Goal: Submit feedback/report problem

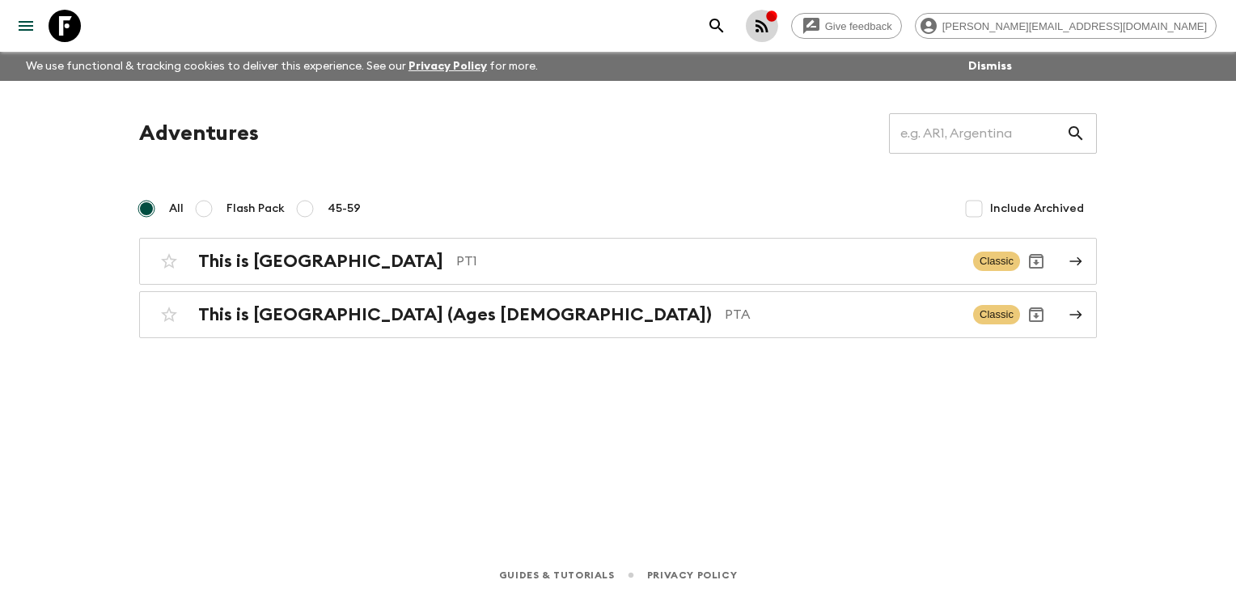
click at [768, 21] on icon "button" at bounding box center [761, 25] width 13 height 13
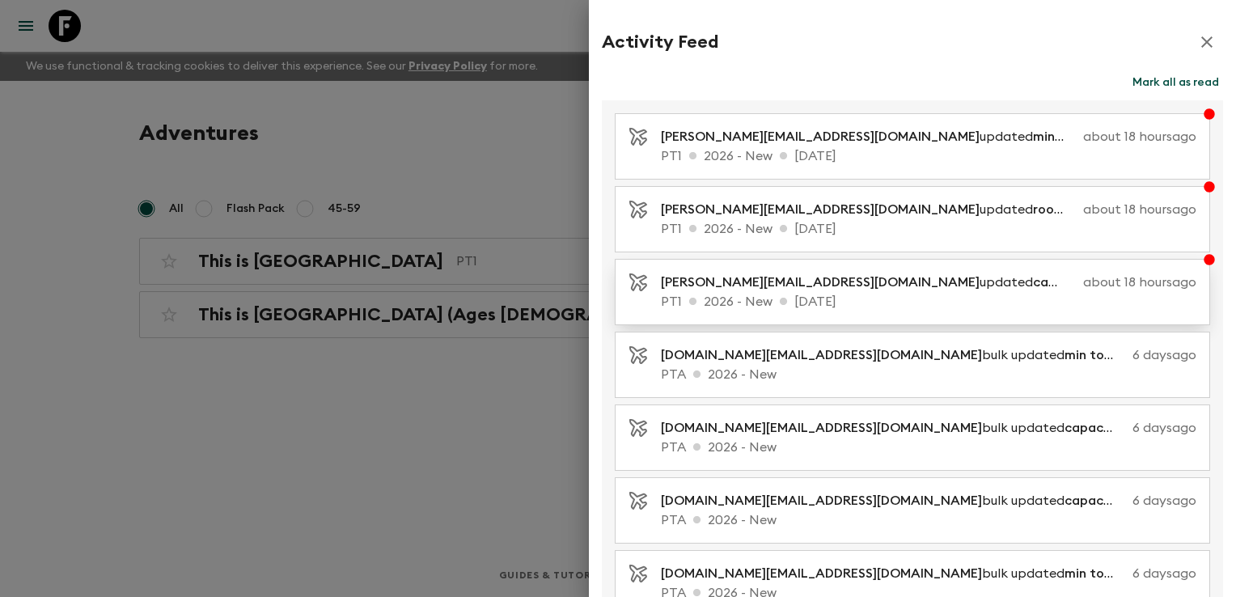
click at [1033, 287] on span "capacity" at bounding box center [1061, 282] width 56 height 13
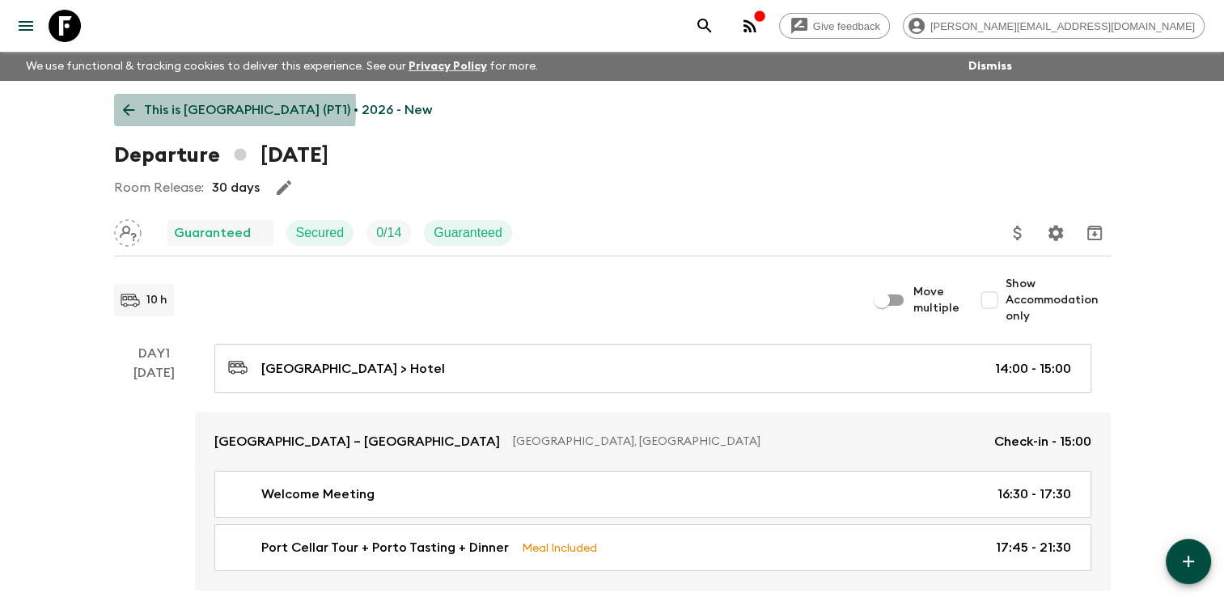
click at [129, 107] on icon at bounding box center [129, 110] width 18 height 18
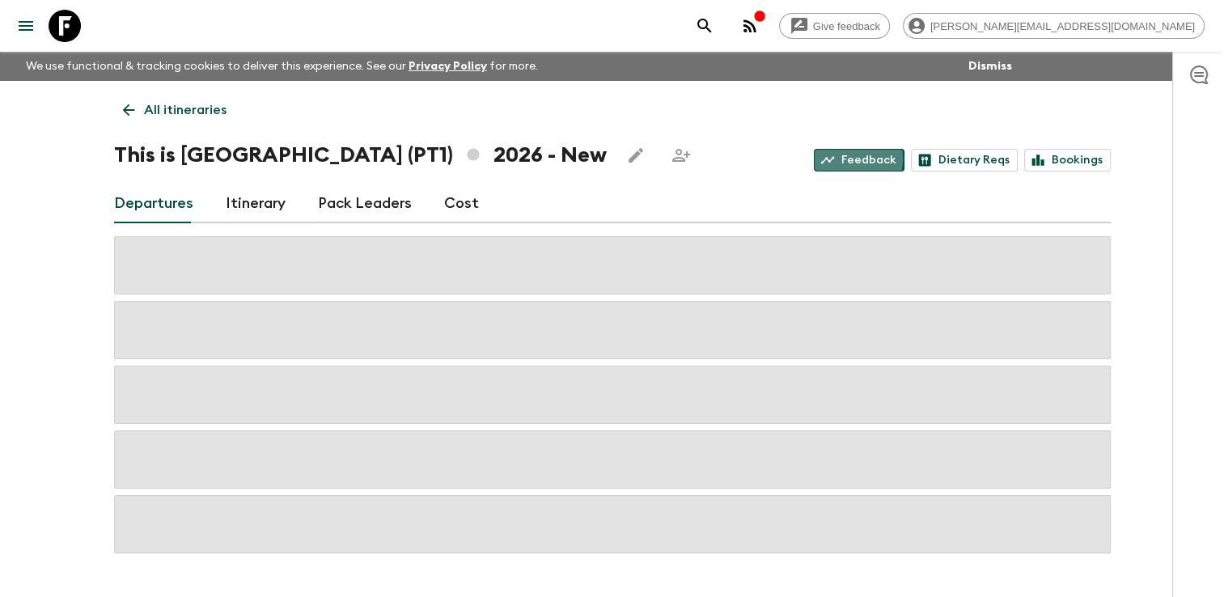
click at [852, 159] on link "Feedback" at bounding box center [859, 160] width 91 height 23
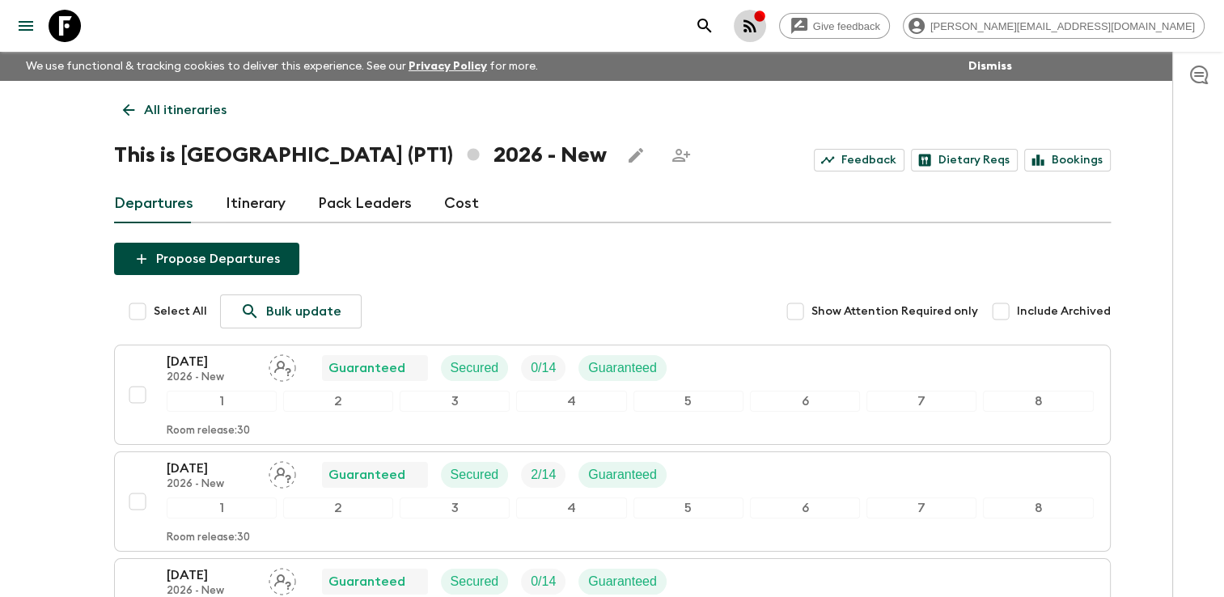
click at [759, 34] on icon "button" at bounding box center [749, 25] width 19 height 19
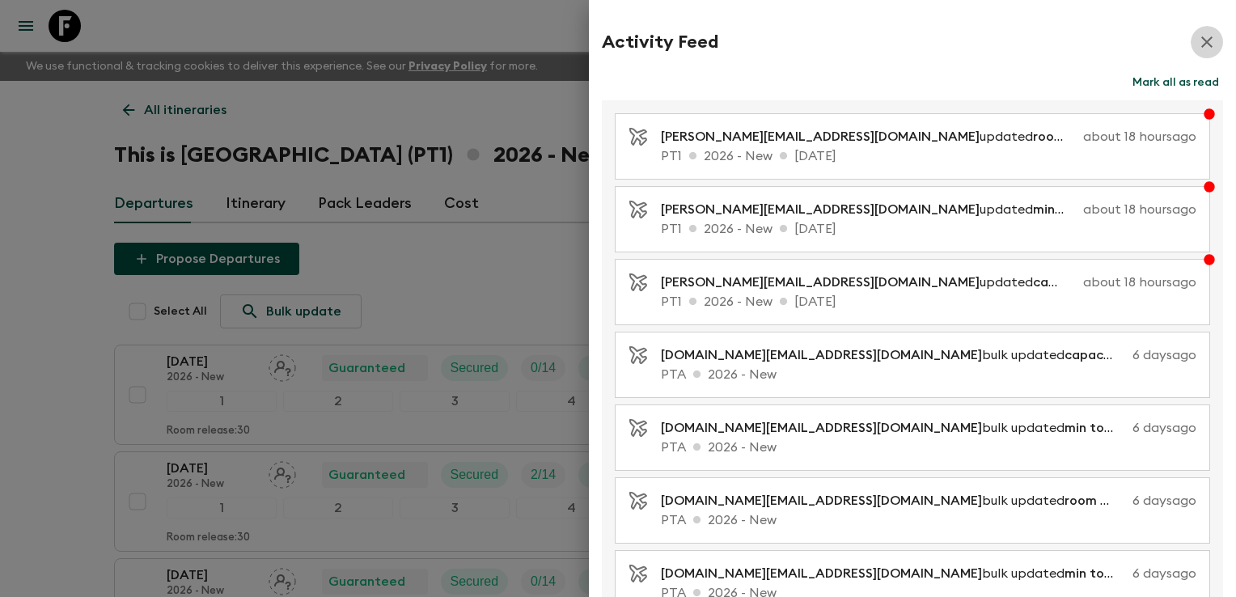
click at [1201, 38] on icon "button" at bounding box center [1206, 41] width 11 height 11
